Goal: Entertainment & Leisure: Consume media (video, audio)

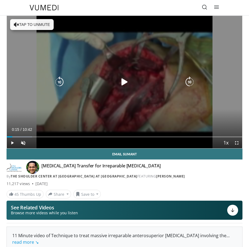
click at [121, 85] on icon "Video Player" at bounding box center [124, 82] width 11 height 11
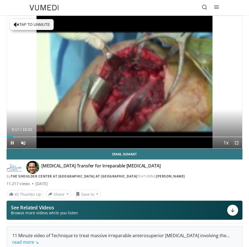
click at [234, 143] on span "Video Player" at bounding box center [237, 143] width 11 height 11
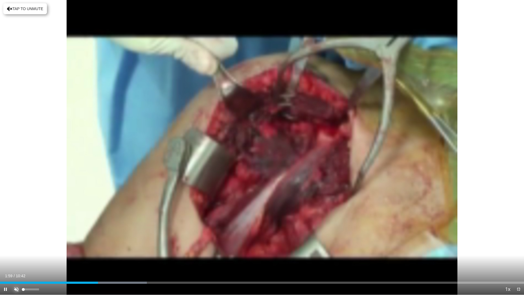
click at [16, 247] on span "Video Player" at bounding box center [16, 288] width 11 height 11
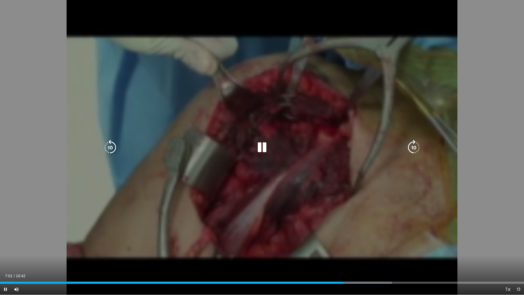
click at [249, 150] on icon "Video Player" at bounding box center [261, 147] width 15 height 15
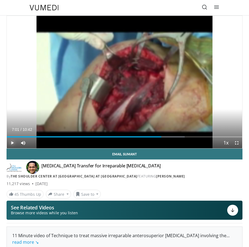
click at [14, 143] on span "Video Player" at bounding box center [12, 143] width 11 height 11
click at [238, 145] on span "Video Player" at bounding box center [237, 143] width 11 height 11
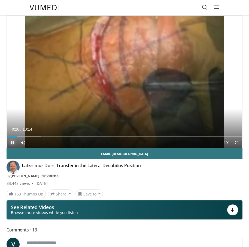
click at [12, 143] on span "Video Player" at bounding box center [12, 142] width 11 height 11
